Goal: Task Accomplishment & Management: Use online tool/utility

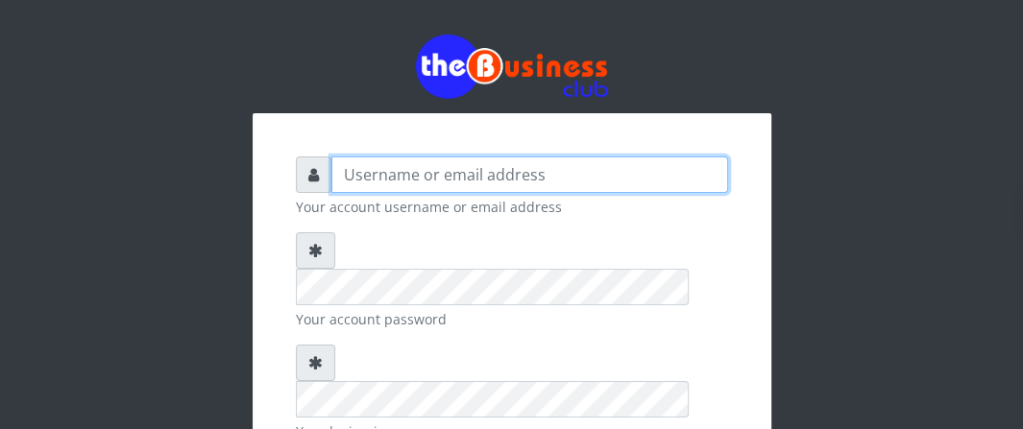
type input "Boboyen"
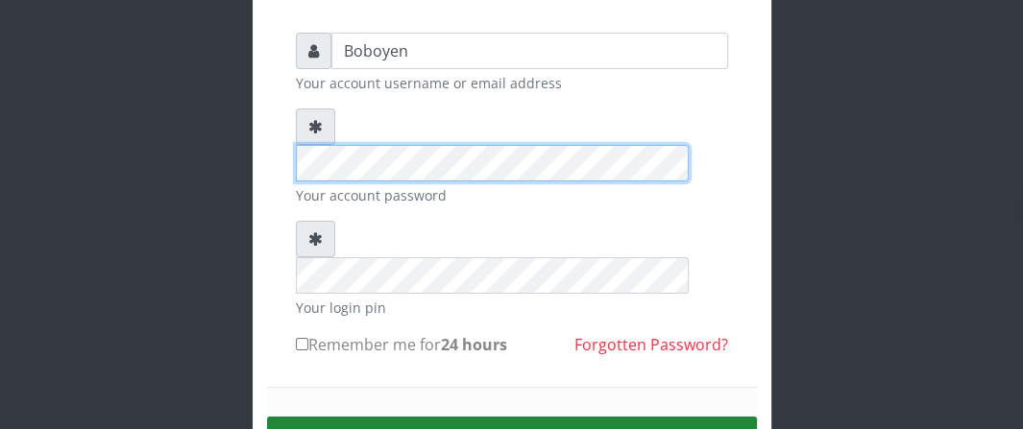
scroll to position [231, 0]
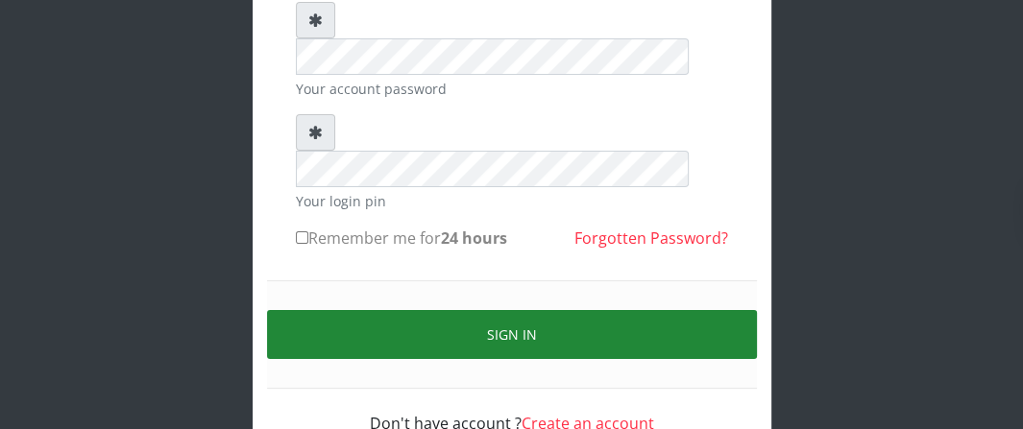
click at [396, 310] on button "Sign in" at bounding box center [512, 334] width 490 height 49
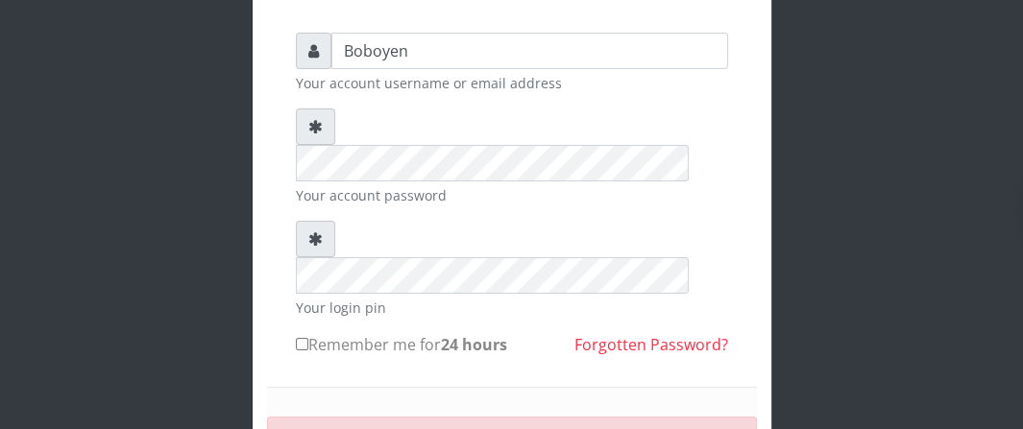
scroll to position [38, 0]
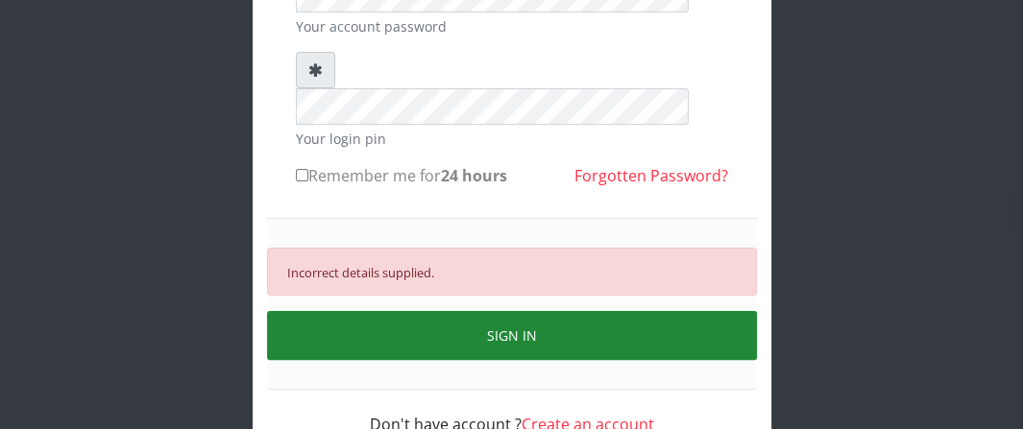
click at [519, 311] on button "SIGN IN" at bounding box center [512, 335] width 490 height 49
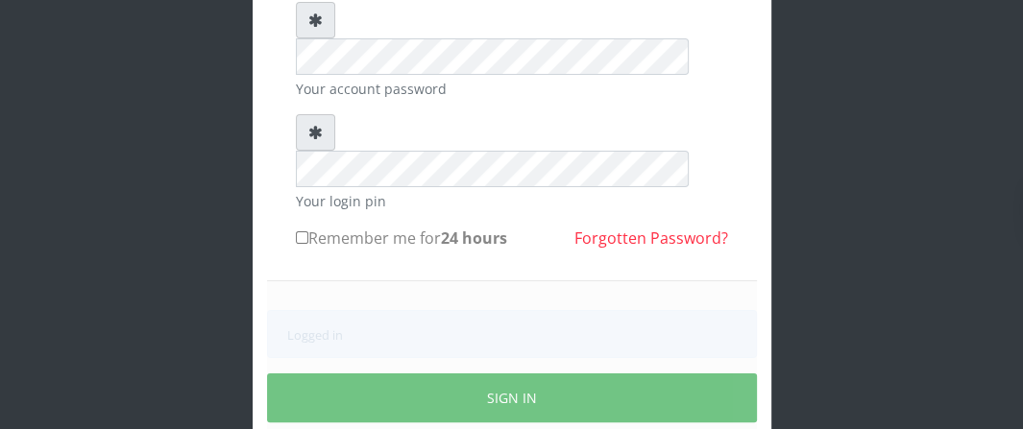
scroll to position [293, 0]
